Goal: Information Seeking & Learning: Check status

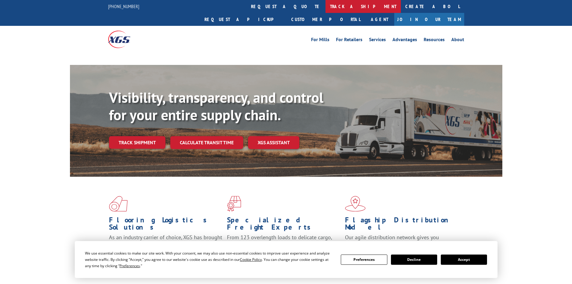
click at [325, 7] on link "track a shipment" at bounding box center [362, 6] width 75 height 13
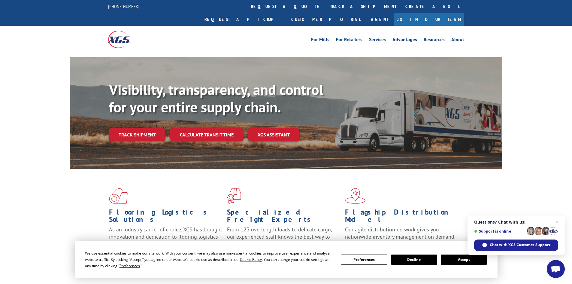
drag, startPoint x: 448, startPoint y: 257, endPoint x: 436, endPoint y: 240, distance: 21.2
click at [448, 257] on button "Accept" at bounding box center [464, 259] width 46 height 10
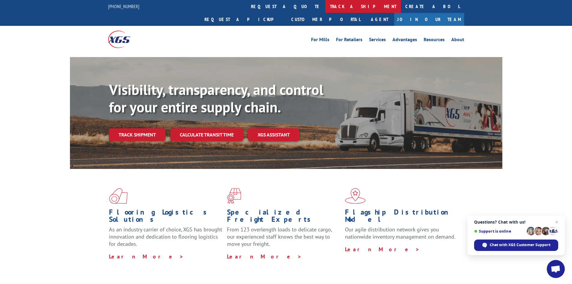
click at [325, 8] on link "track a shipment" at bounding box center [362, 6] width 75 height 13
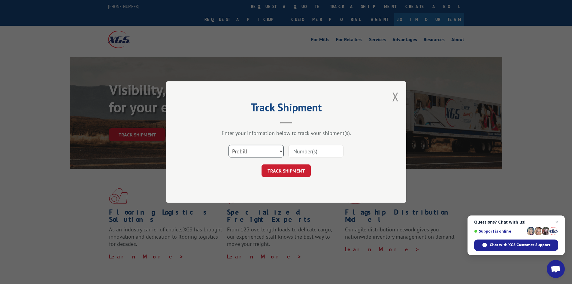
click at [279, 149] on select "Select category... Probill BOL PO" at bounding box center [255, 151] width 55 height 13
select select "bol"
click at [228, 145] on select "Select category... Probill BOL PO" at bounding box center [255, 151] width 55 height 13
click at [297, 149] on input at bounding box center [315, 151] width 55 height 13
paste input "5194019"
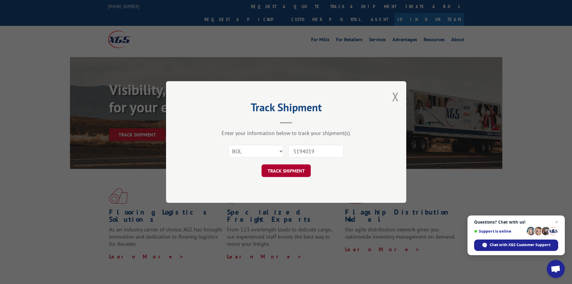
type input "5194019"
click at [289, 169] on button "TRACK SHIPMENT" at bounding box center [286, 170] width 49 height 13
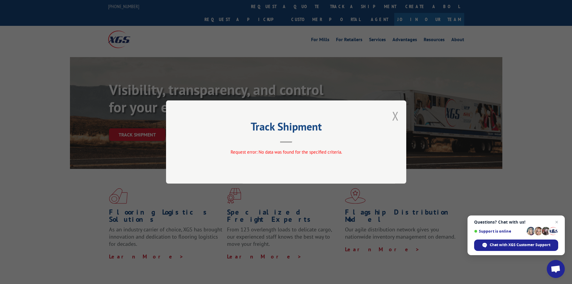
click at [394, 114] on button "Close modal" at bounding box center [395, 116] width 7 height 16
